Goal: Navigation & Orientation: Find specific page/section

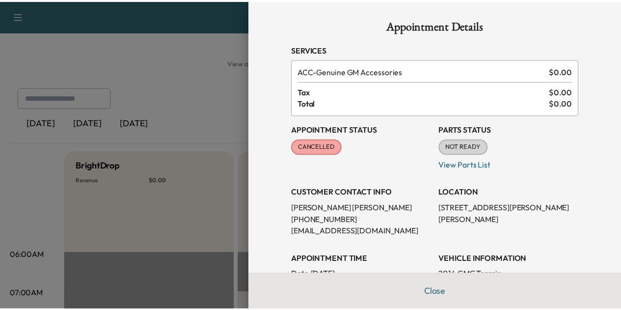
scroll to position [265, 0]
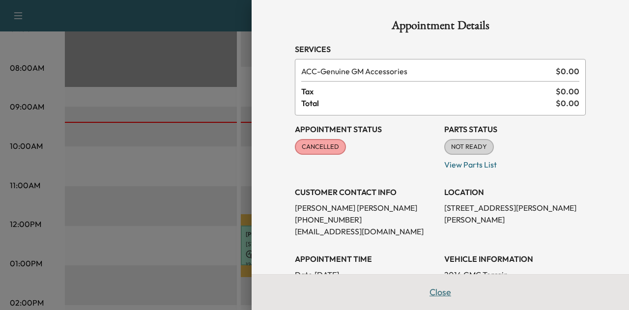
click at [435, 294] on button "Close" at bounding box center [440, 292] width 34 height 20
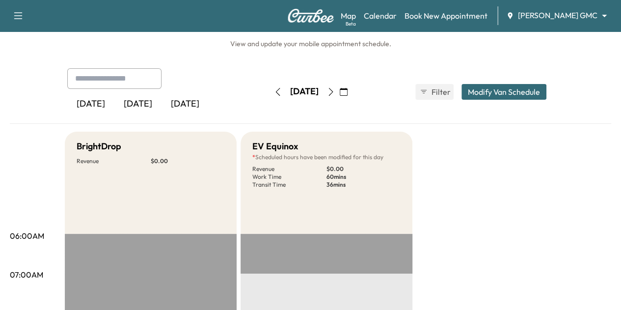
scroll to position [0, 0]
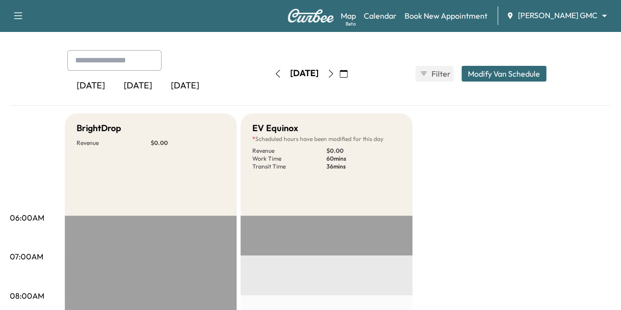
click at [335, 70] on icon "button" at bounding box center [331, 74] width 8 height 8
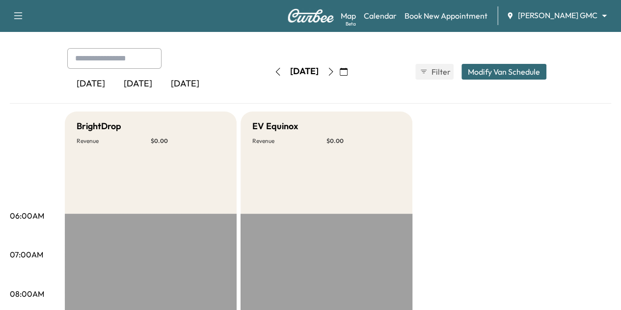
click at [274, 73] on icon "button" at bounding box center [278, 72] width 8 height 8
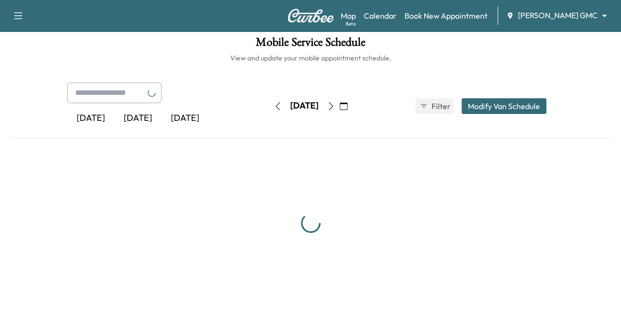
scroll to position [39, 0]
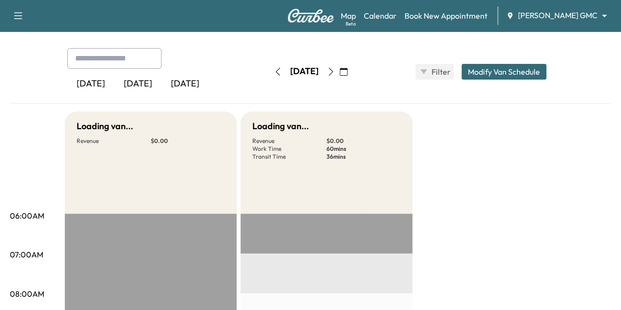
click at [563, 16] on body "Support Log Out Map Beta Calendar Book New Appointment [PERSON_NAME] GMC ******…" at bounding box center [310, 116] width 621 height 310
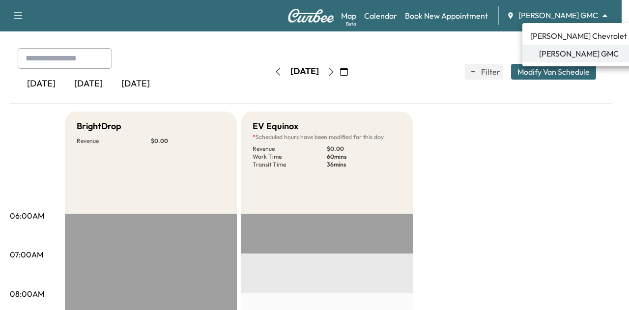
click at [557, 37] on span "[PERSON_NAME] Chevrolet" at bounding box center [578, 36] width 97 height 12
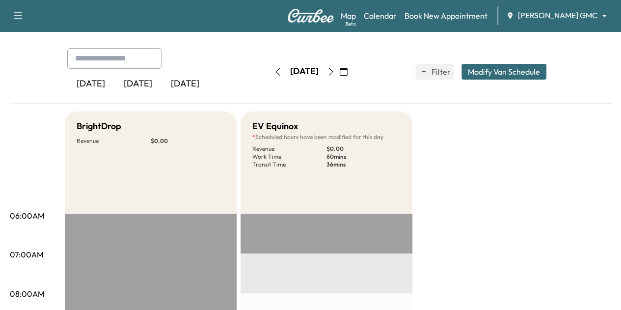
scroll to position [0, 0]
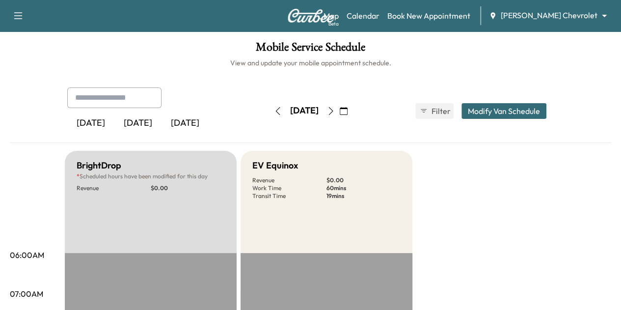
click at [270, 117] on button "button" at bounding box center [278, 111] width 17 height 16
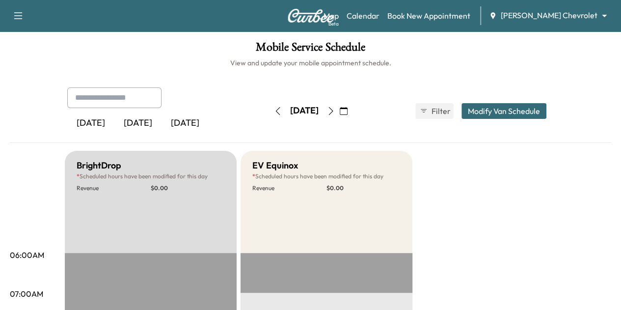
click at [352, 112] on button "button" at bounding box center [343, 111] width 17 height 16
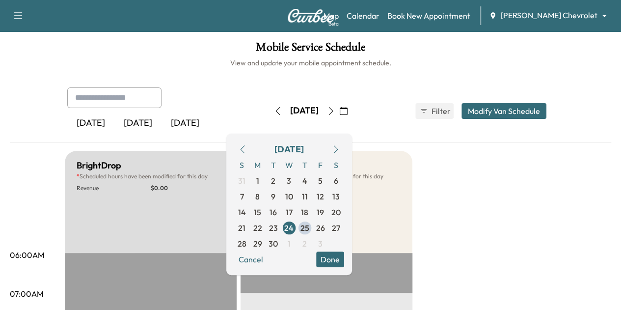
click at [335, 113] on icon "button" at bounding box center [331, 111] width 8 height 8
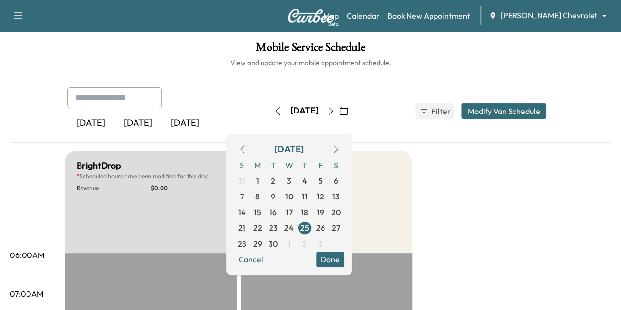
click at [348, 111] on icon "button" at bounding box center [344, 111] width 8 height 8
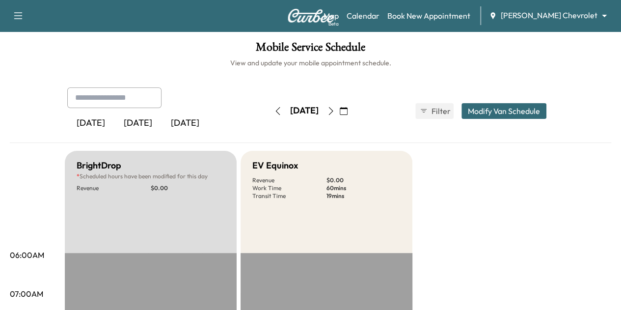
click at [339, 105] on button "button" at bounding box center [331, 111] width 17 height 16
click at [335, 110] on icon "button" at bounding box center [331, 111] width 8 height 8
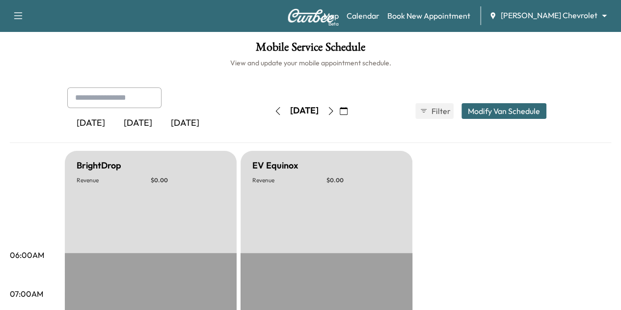
click at [339, 110] on button "button" at bounding box center [331, 111] width 17 height 16
click at [335, 110] on icon "button" at bounding box center [331, 111] width 8 height 8
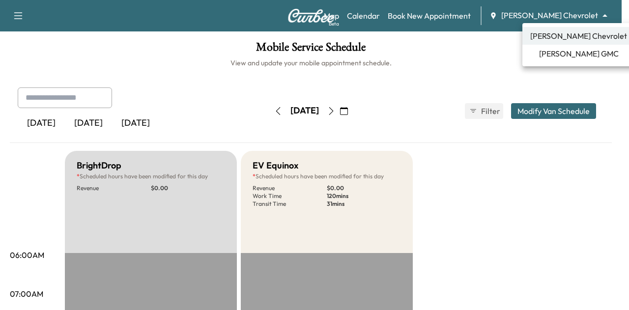
click at [559, 20] on body "Support Log Out Map Beta Calendar Book New Appointment [PERSON_NAME] Chevrolet …" at bounding box center [314, 155] width 629 height 310
click at [560, 52] on span "[PERSON_NAME] GMC" at bounding box center [579, 54] width 80 height 12
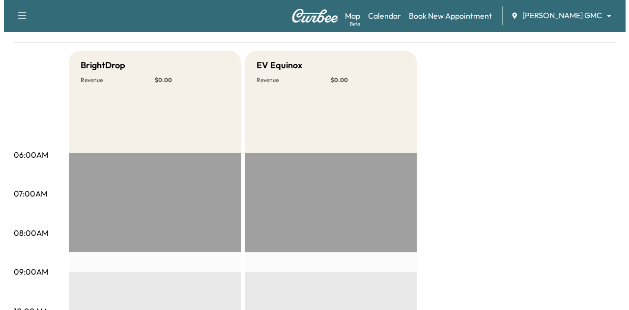
scroll to position [18, 0]
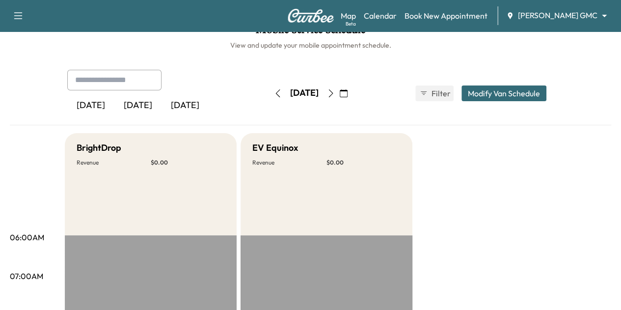
click at [573, 21] on div "[PERSON_NAME] GMC ******** ​" at bounding box center [559, 16] width 107 height 12
click at [572, 16] on body "Support Log Out Map Beta Calendar Book New Appointment [PERSON_NAME] GMC ******…" at bounding box center [310, 137] width 621 height 310
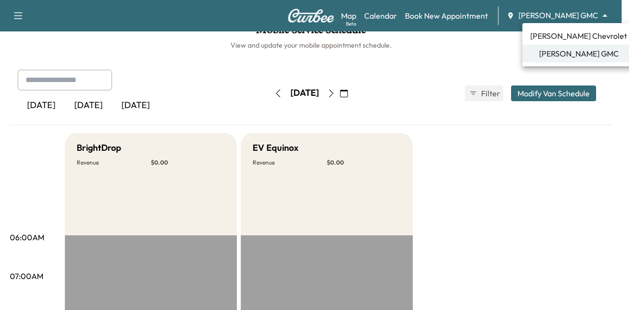
click at [565, 41] on span "[PERSON_NAME] Chevrolet" at bounding box center [578, 36] width 97 height 12
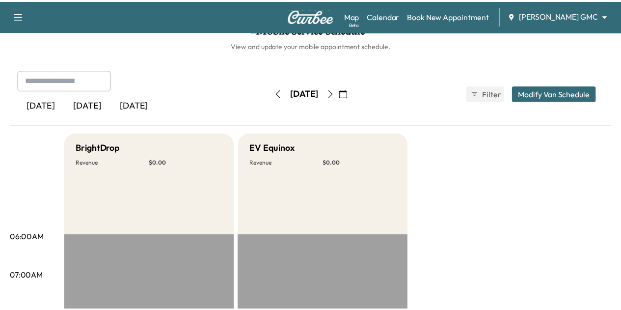
scroll to position [0, 0]
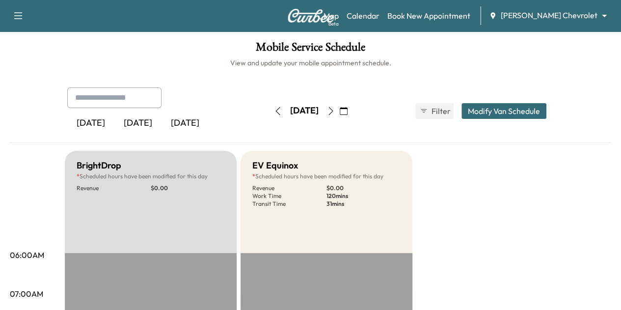
click at [335, 109] on icon "button" at bounding box center [331, 111] width 8 height 8
click at [339, 115] on button "button" at bounding box center [331, 111] width 17 height 16
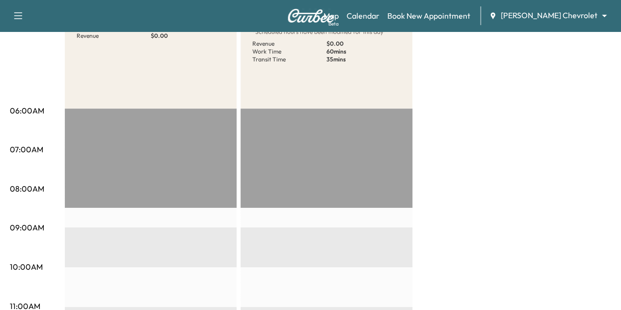
scroll to position [26, 0]
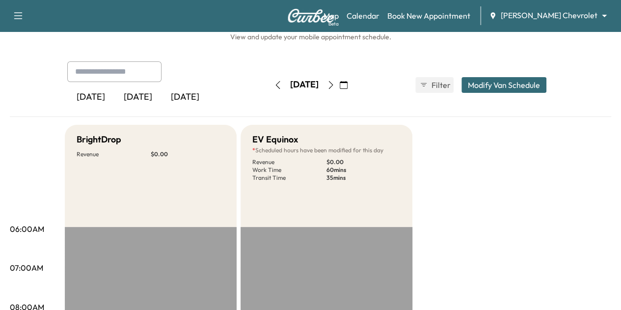
click at [335, 85] on icon "button" at bounding box center [331, 85] width 8 height 8
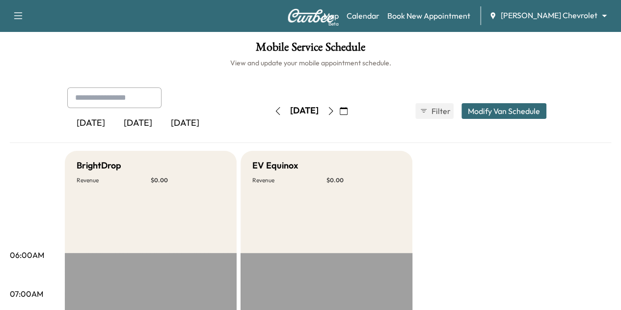
click at [270, 105] on button "button" at bounding box center [278, 111] width 17 height 16
click at [274, 107] on icon "button" at bounding box center [278, 111] width 8 height 8
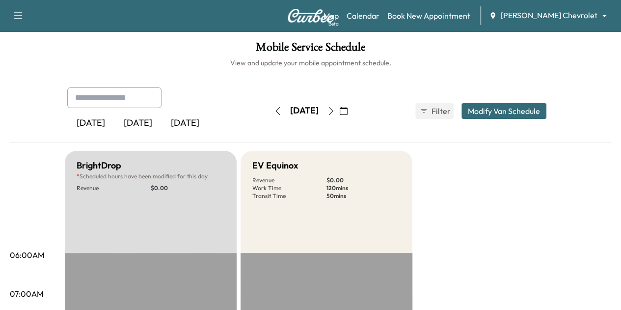
click at [335, 107] on icon "button" at bounding box center [331, 111] width 8 height 8
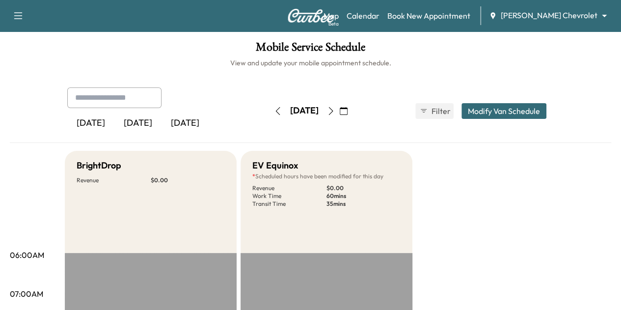
click at [270, 106] on button "button" at bounding box center [278, 111] width 17 height 16
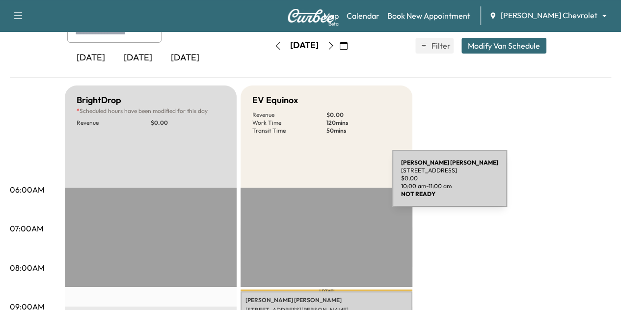
scroll to position [64, 0]
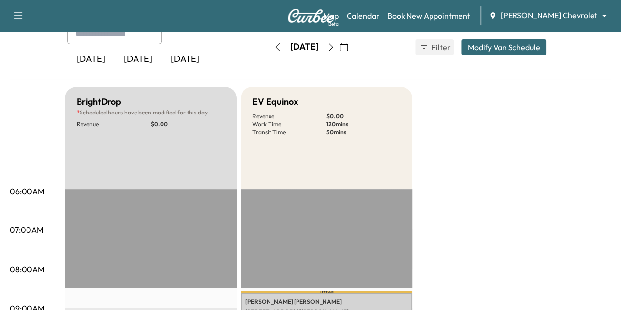
click at [335, 51] on icon "button" at bounding box center [331, 47] width 8 height 8
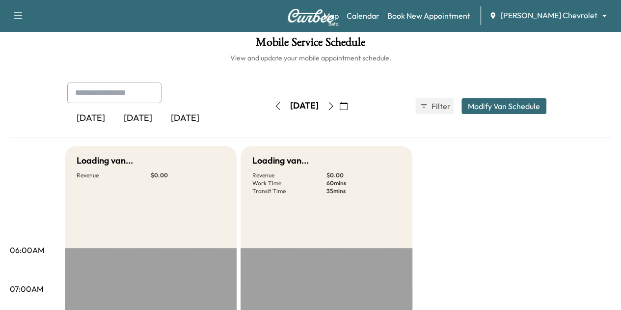
scroll to position [64, 0]
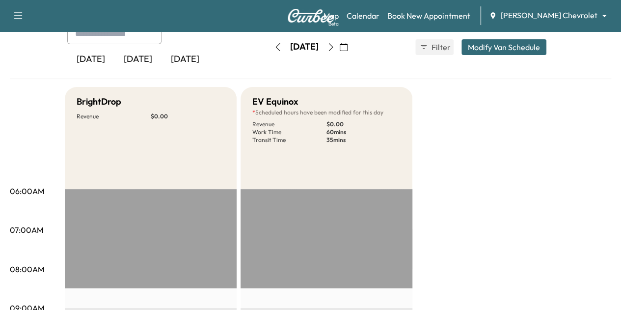
click at [339, 51] on button "button" at bounding box center [331, 47] width 17 height 16
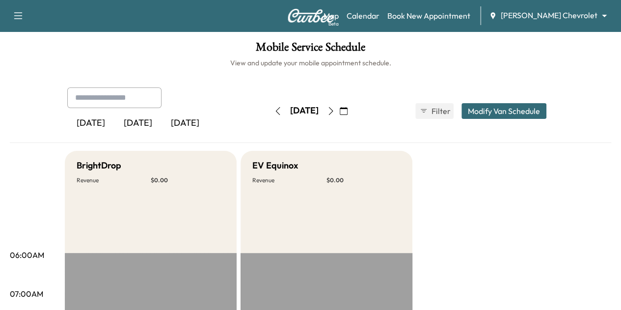
click at [274, 110] on icon "button" at bounding box center [278, 111] width 8 height 8
click at [270, 110] on button "button" at bounding box center [278, 111] width 17 height 16
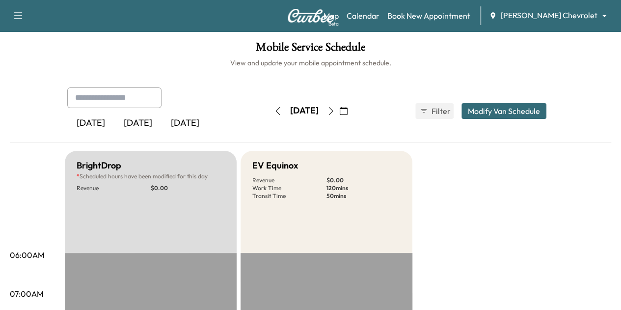
click at [333, 112] on icon "button" at bounding box center [330, 111] width 4 height 8
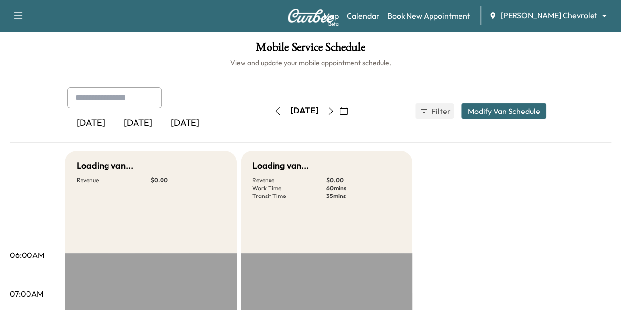
click at [335, 112] on icon "button" at bounding box center [331, 111] width 8 height 8
click at [352, 112] on button "button" at bounding box center [343, 111] width 17 height 16
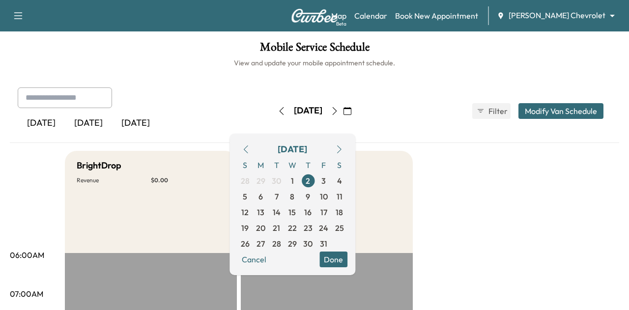
click at [550, 16] on body "Support Log Out Map Beta Calendar Book New Appointment [PERSON_NAME] Chevrolet …" at bounding box center [314, 155] width 629 height 310
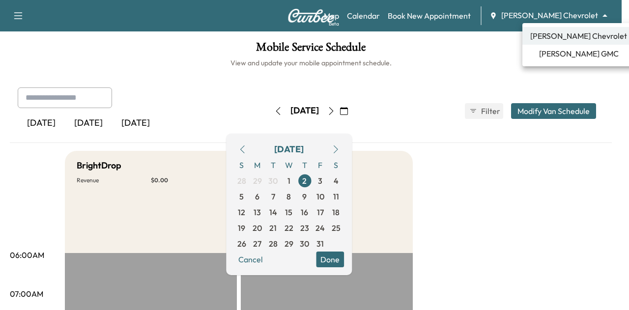
click at [550, 47] on li "[PERSON_NAME] GMC" at bounding box center [578, 54] width 112 height 18
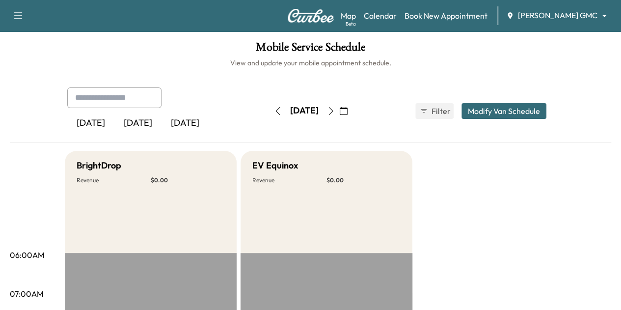
click at [274, 109] on icon "button" at bounding box center [278, 111] width 8 height 8
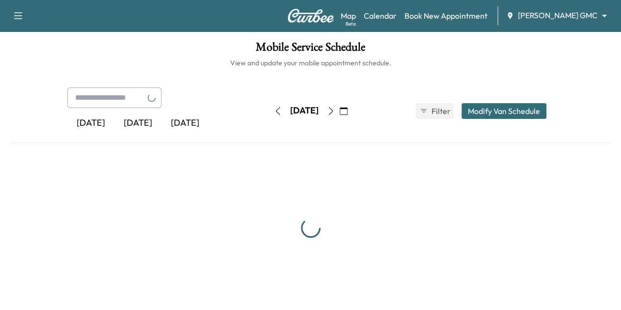
click at [270, 109] on button "button" at bounding box center [278, 111] width 17 height 16
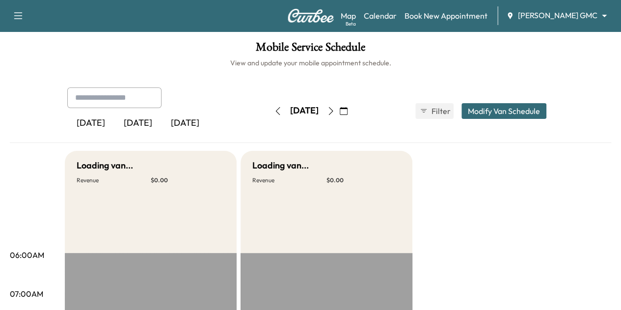
click at [270, 109] on button "button" at bounding box center [278, 111] width 17 height 16
click at [270, 119] on div "[DATE] September 2025 S M T W T F S 31 1 2 3 4 5 6 7 8 9 10 11 12 13 14 15 16 1…" at bounding box center [311, 110] width 82 height 31
click at [274, 114] on icon "button" at bounding box center [278, 111] width 8 height 8
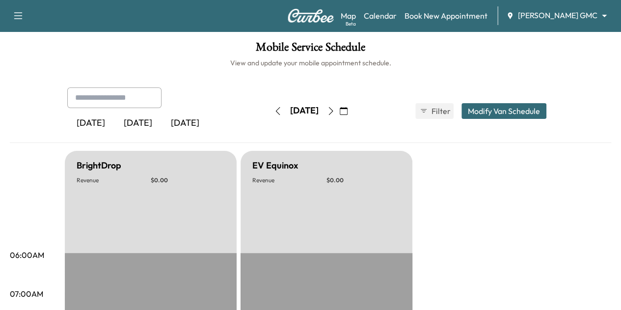
click at [274, 114] on icon "button" at bounding box center [278, 111] width 8 height 8
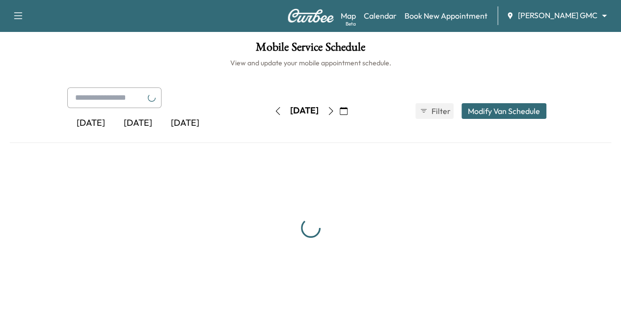
click at [274, 114] on icon "button" at bounding box center [278, 111] width 8 height 8
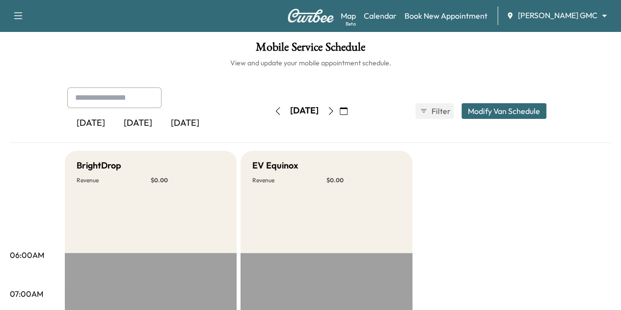
click at [270, 114] on button "button" at bounding box center [278, 111] width 17 height 16
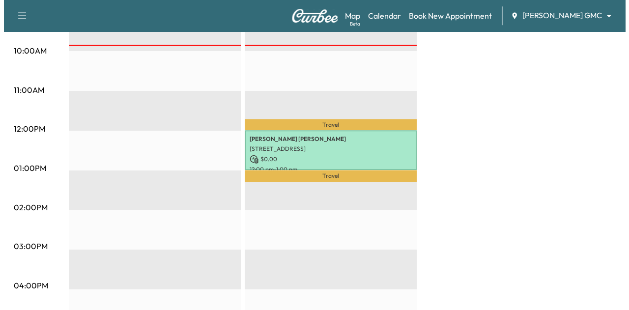
scroll to position [359, 0]
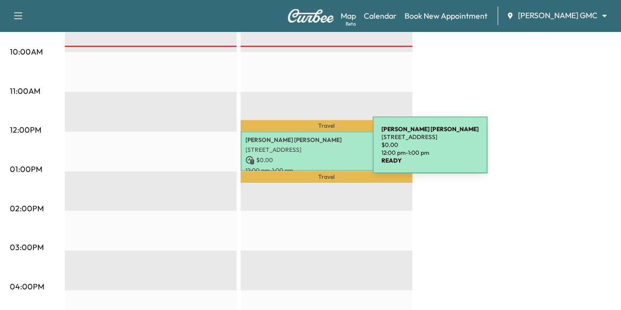
click at [299, 151] on div "[PERSON_NAME] [STREET_ADDRESS] $ 0.00 12:00 pm - 1:00 pm" at bounding box center [327, 151] width 172 height 40
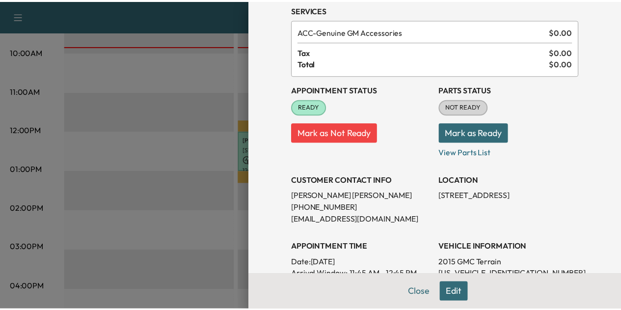
scroll to position [38, 0]
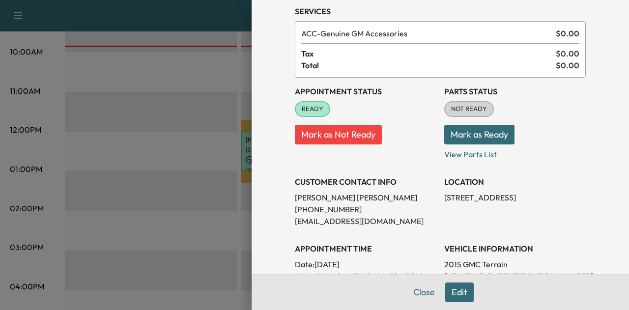
click at [411, 293] on button "Close" at bounding box center [424, 292] width 34 height 20
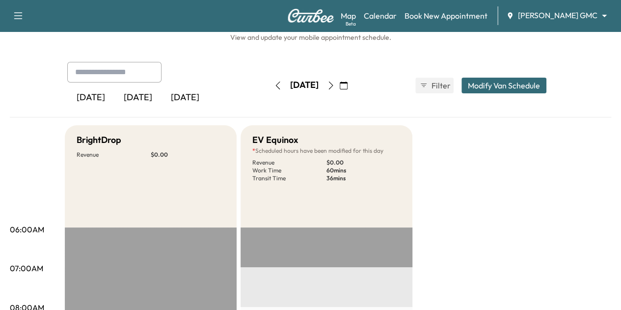
scroll to position [25, 0]
click at [333, 89] on icon "button" at bounding box center [330, 86] width 4 height 8
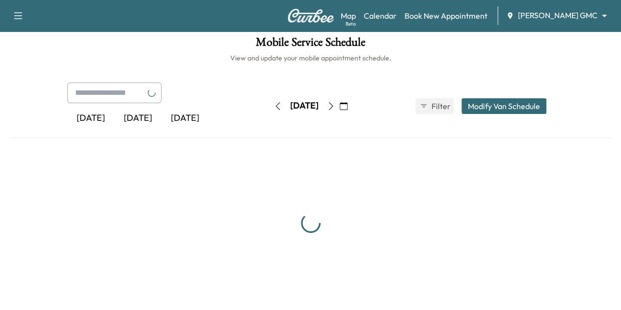
scroll to position [25, 0]
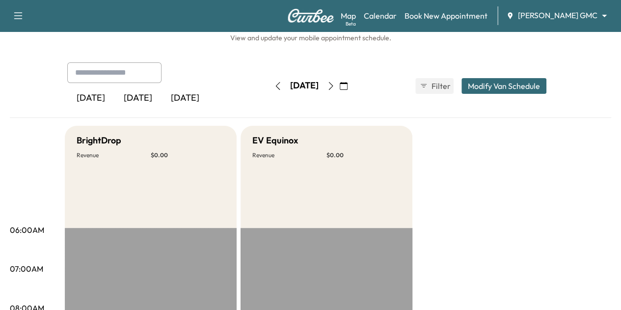
click at [270, 85] on button "button" at bounding box center [278, 86] width 17 height 16
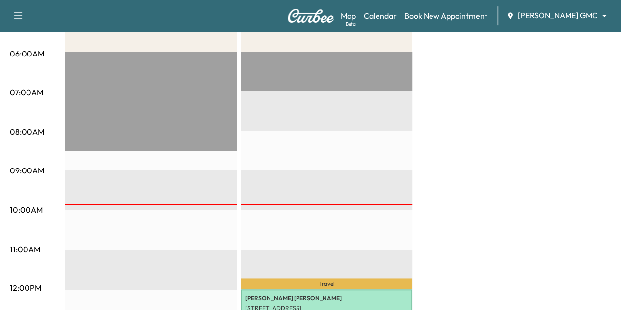
scroll to position [201, 0]
